Goal: Information Seeking & Learning: Learn about a topic

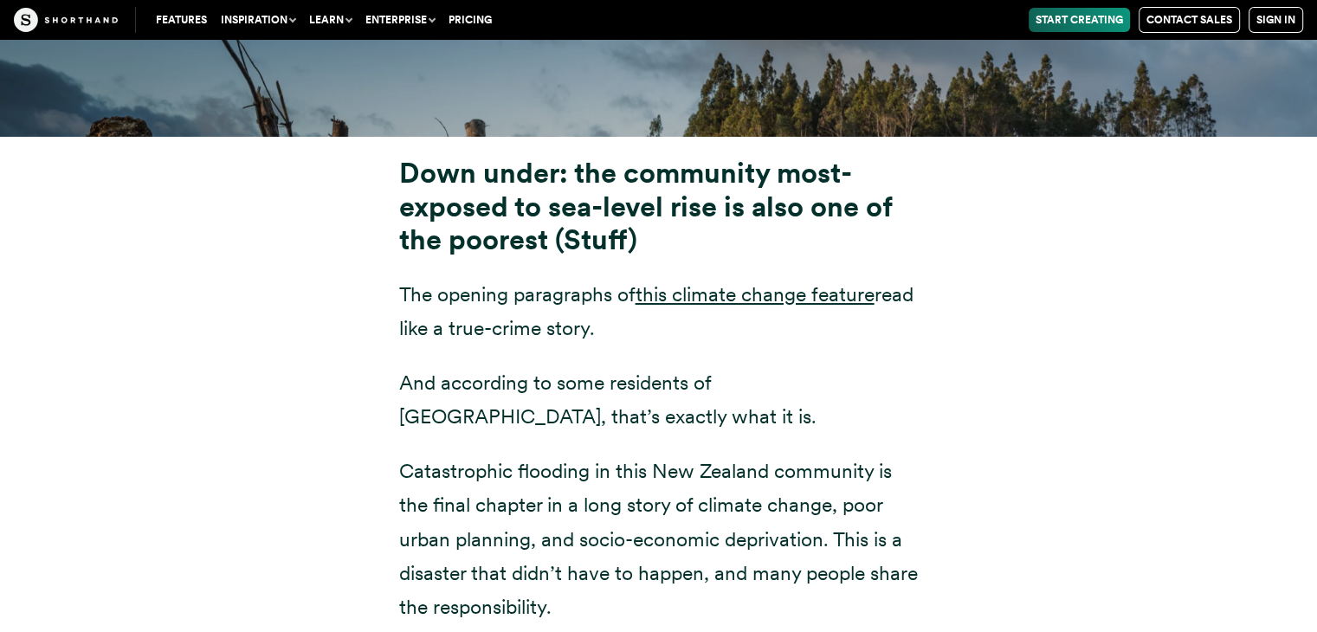
scroll to position [6522, 0]
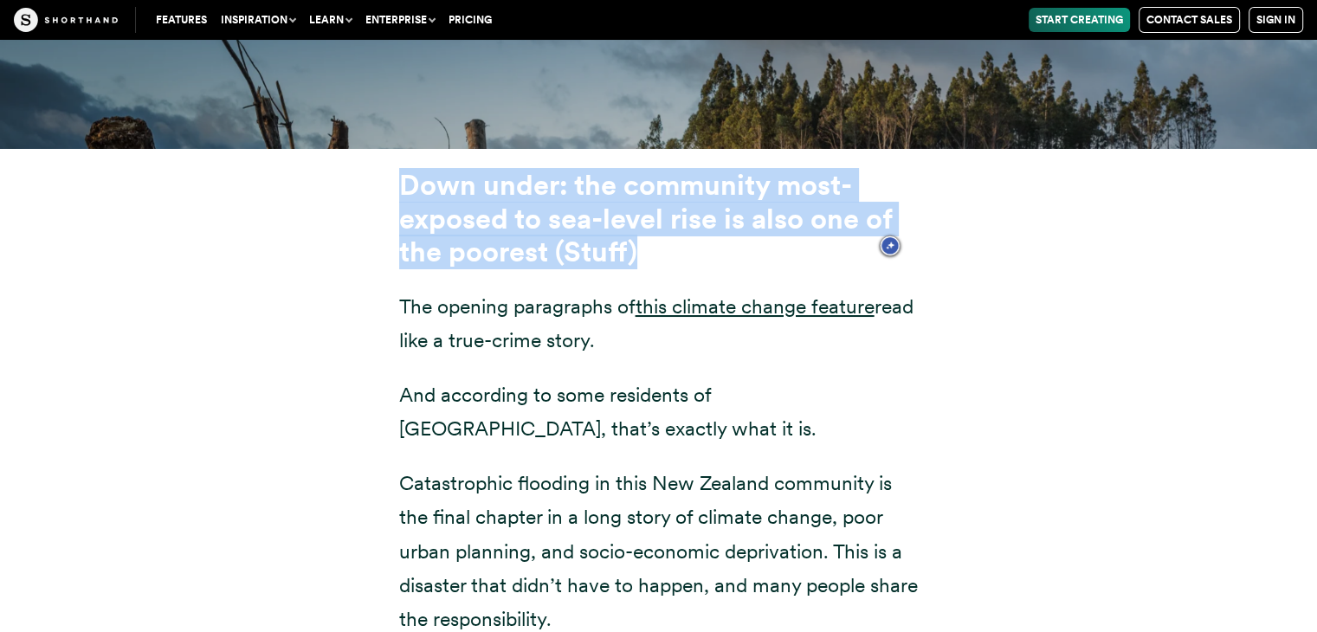
drag, startPoint x: 655, startPoint y: 225, endPoint x: 399, endPoint y: 152, distance: 265.7
click at [399, 169] on h3 "Down under: the community most-exposed to sea-level rise is also one of the poo…" at bounding box center [659, 219] width 520 height 100
copy strong "Down under: the community most-exposed to sea-level rise is also one of the poo…"
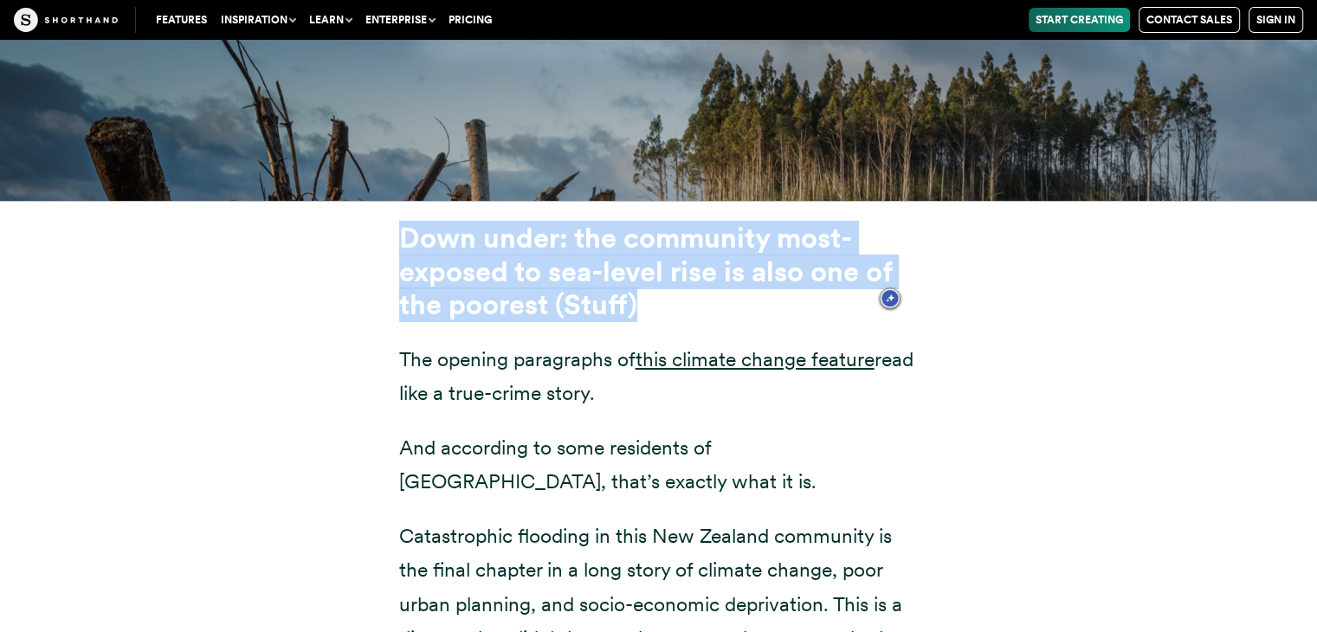
scroll to position [6440, 0]
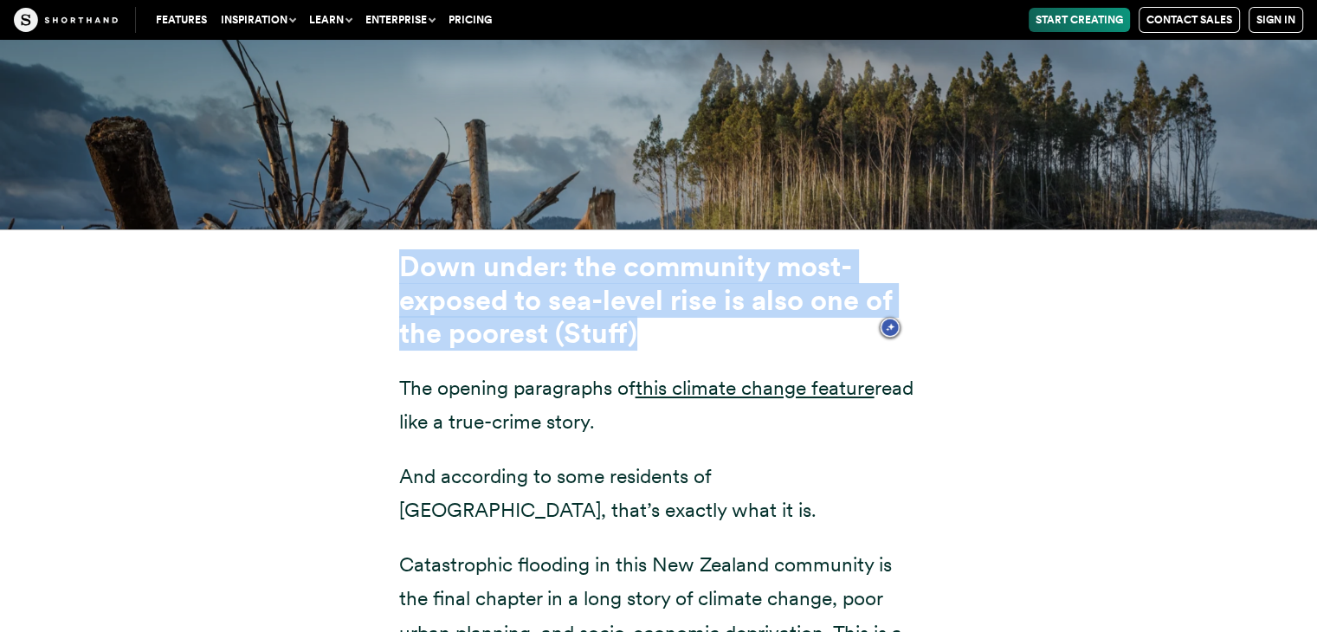
click at [1107, 243] on div "Down under: the community most-exposed to sea-level rise is also one of the poo…" at bounding box center [659, 630] width 1178 height 801
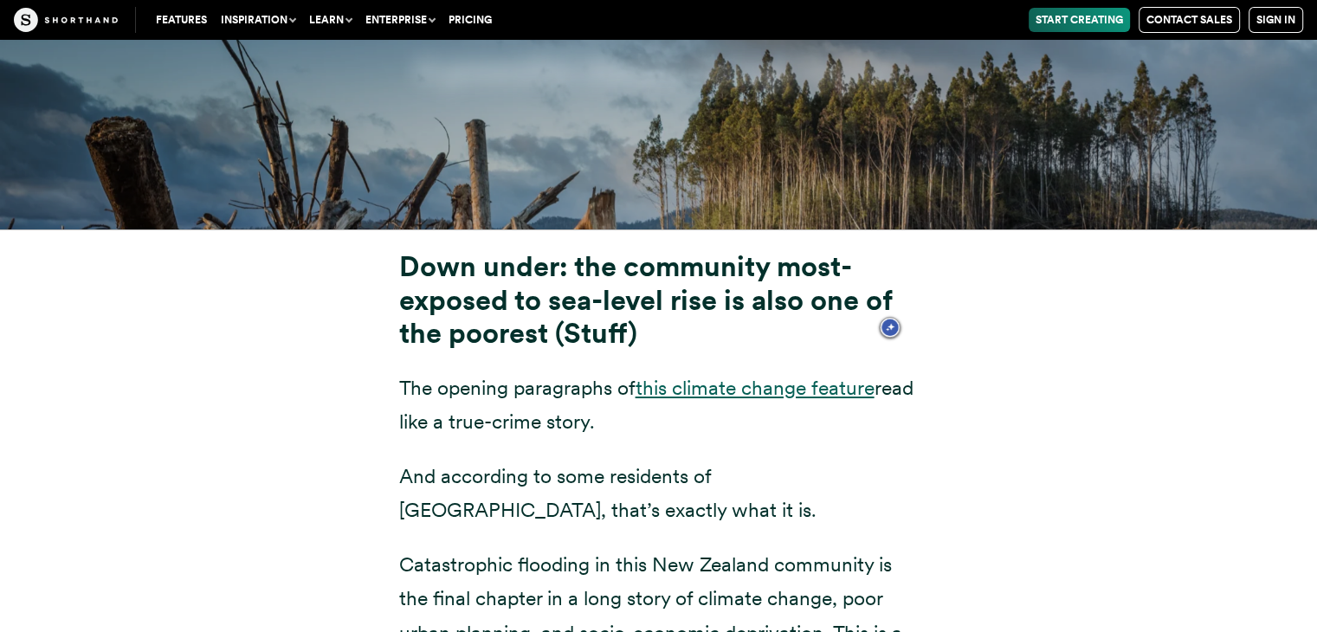
click at [795, 376] on link "this climate change feature" at bounding box center [755, 388] width 239 height 24
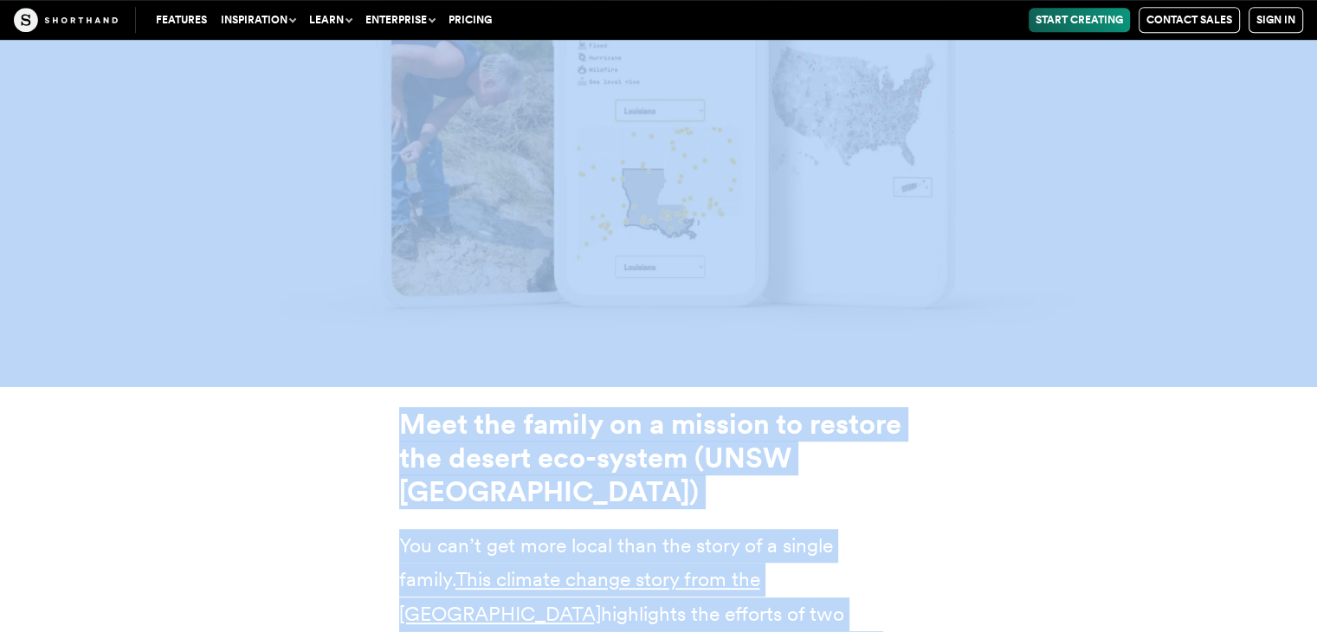
scroll to position [14148, 0]
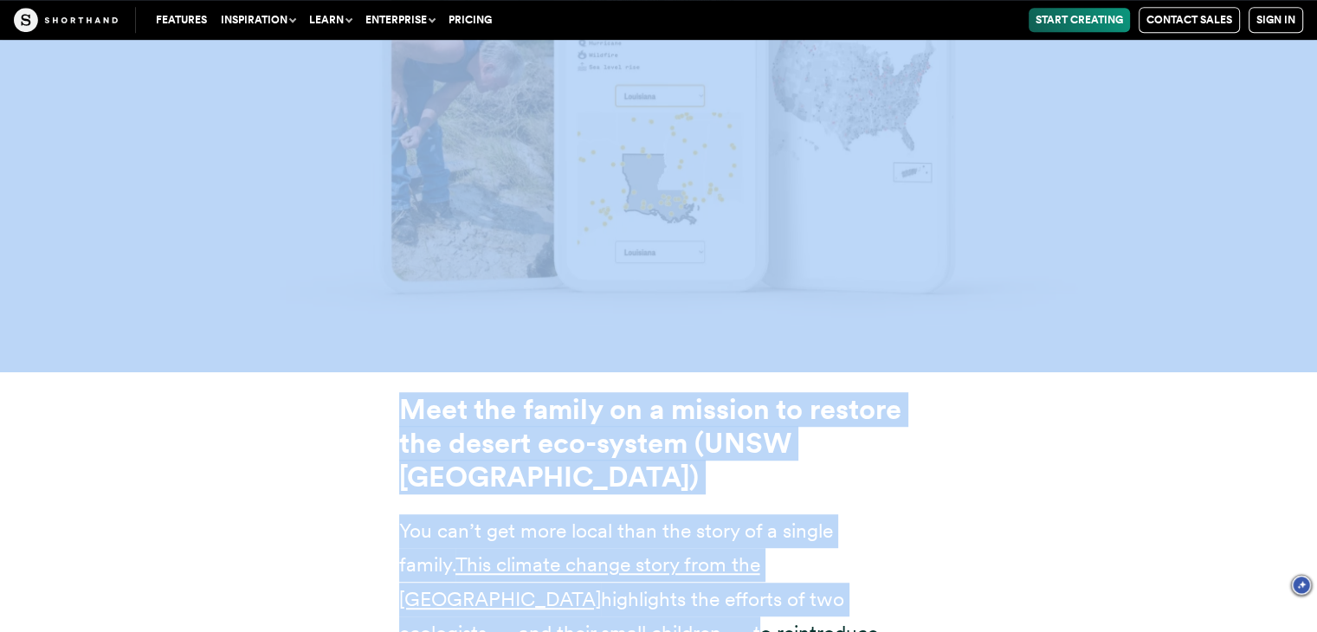
drag, startPoint x: 395, startPoint y: 228, endPoint x: 594, endPoint y: 575, distance: 400.4
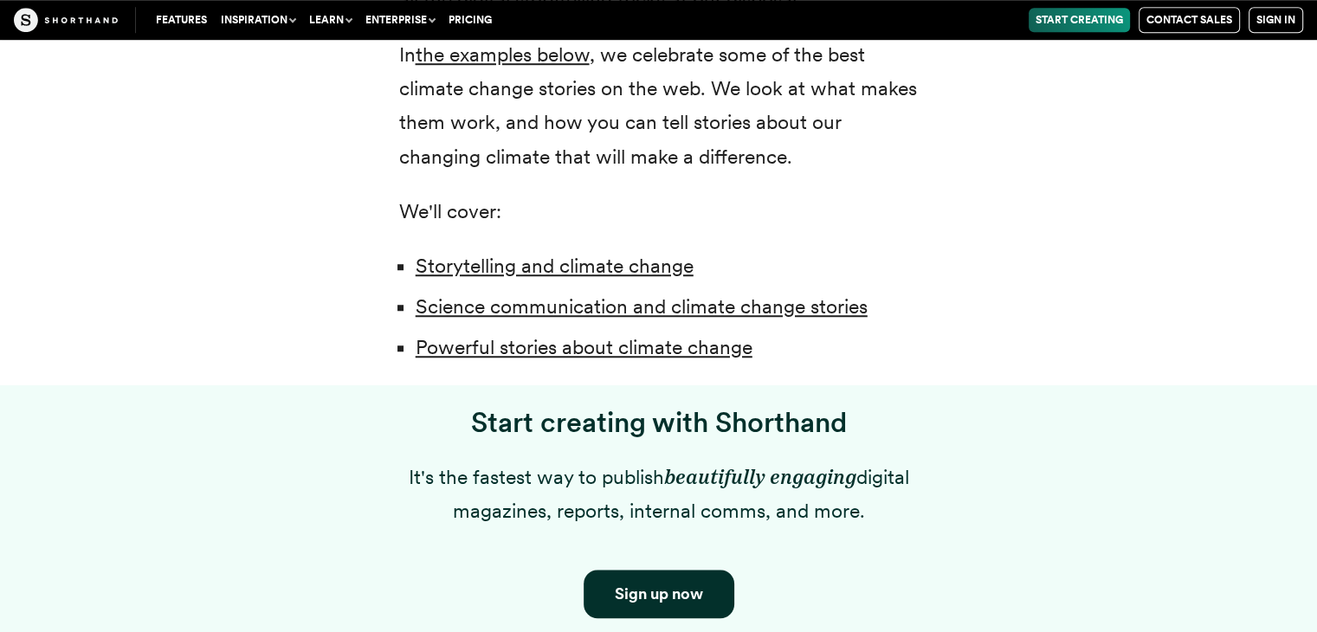
scroll to position [1292, 0]
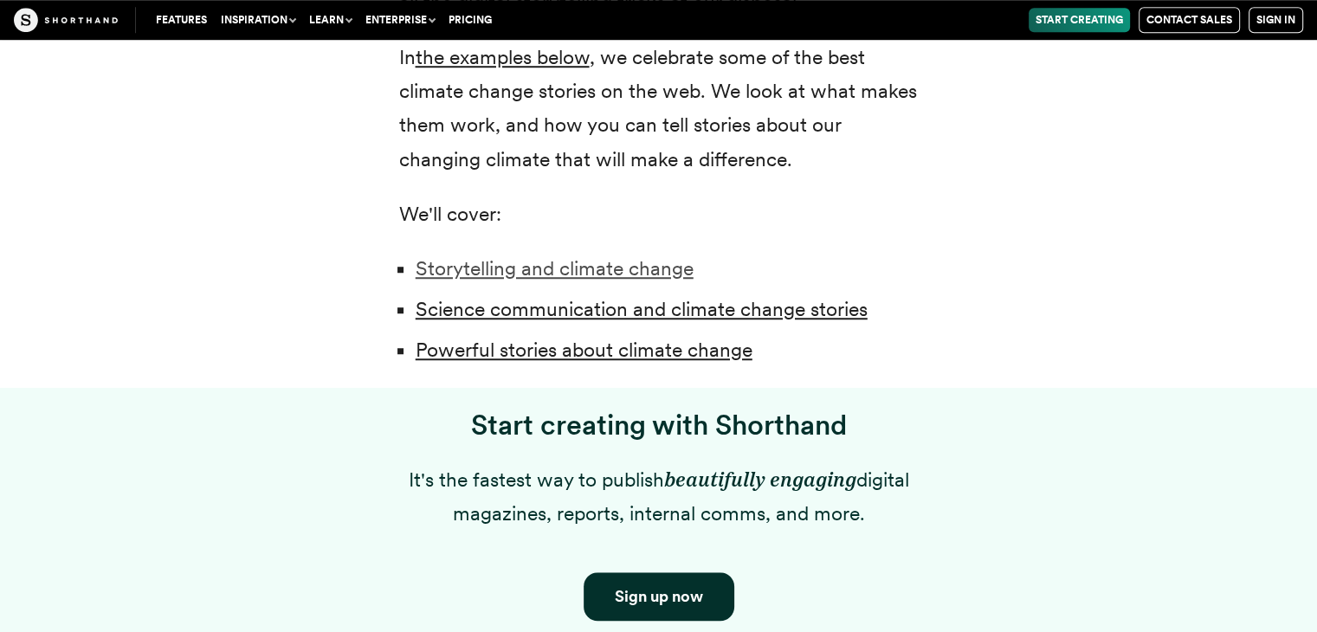
click at [554, 271] on link "Storytelling and climate change" at bounding box center [555, 268] width 278 height 24
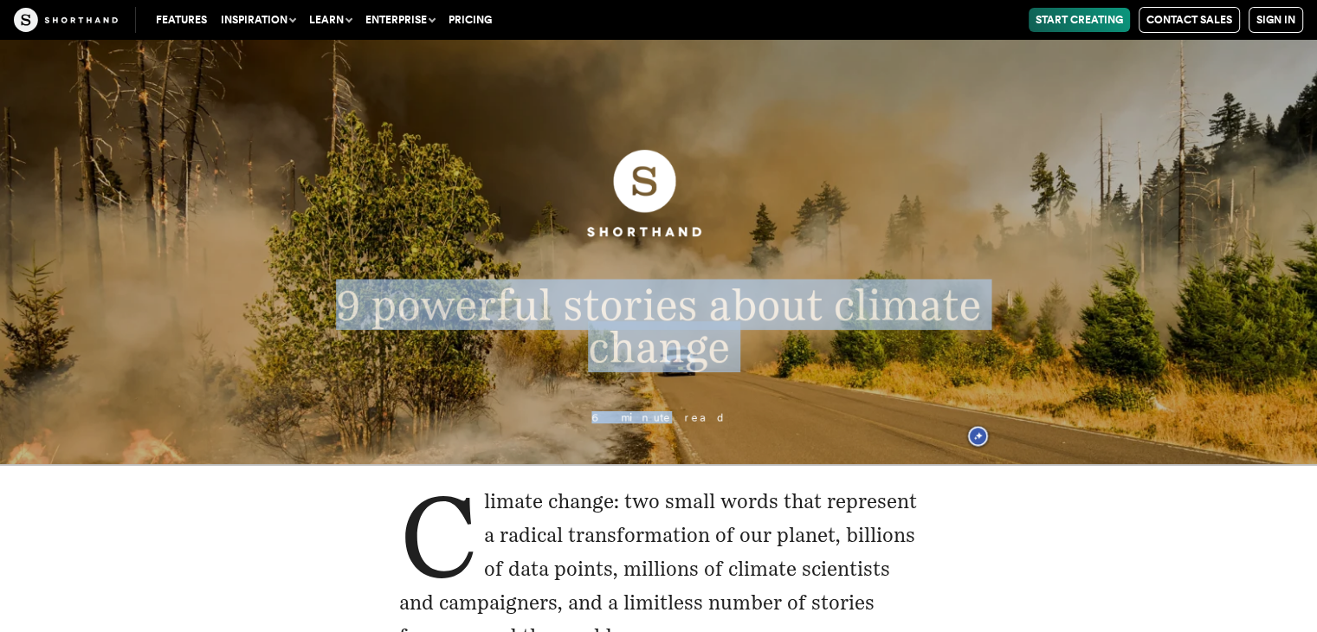
drag, startPoint x: 325, startPoint y: 288, endPoint x: 669, endPoint y: 435, distance: 373.7
click at [669, 435] on header "9 powerful stories about climate change 6 minute read" at bounding box center [658, 252] width 1317 height 424
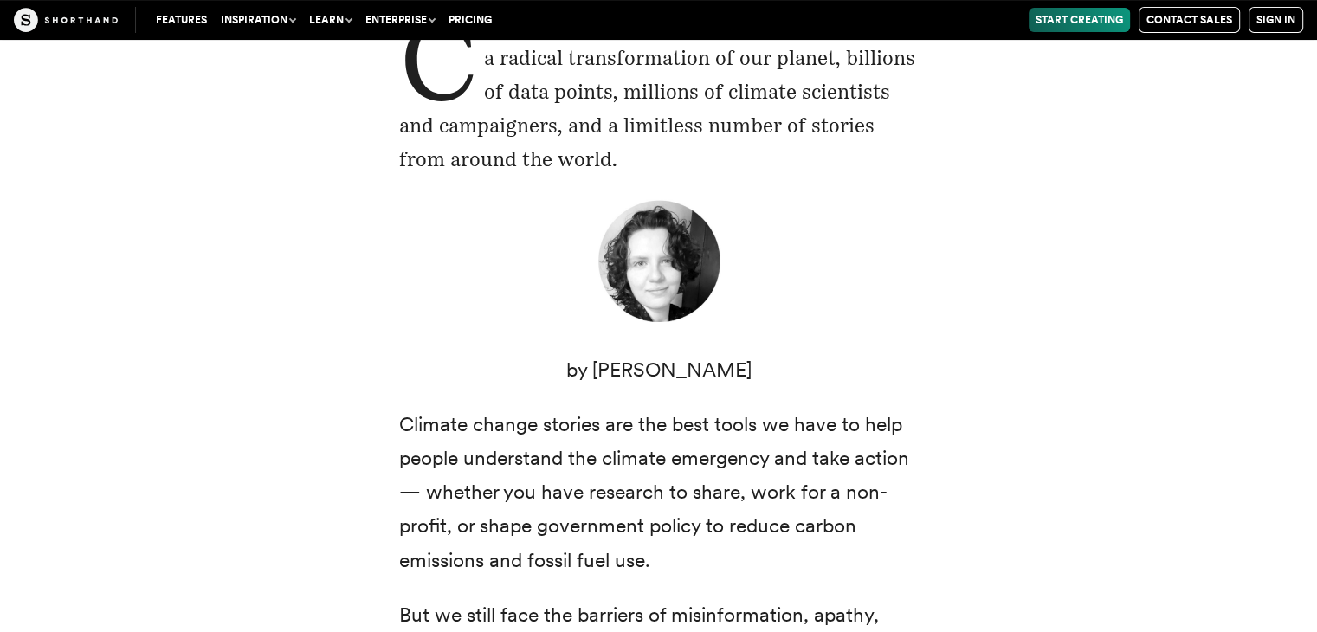
scroll to position [506, 0]
